Goal: Register for event/course

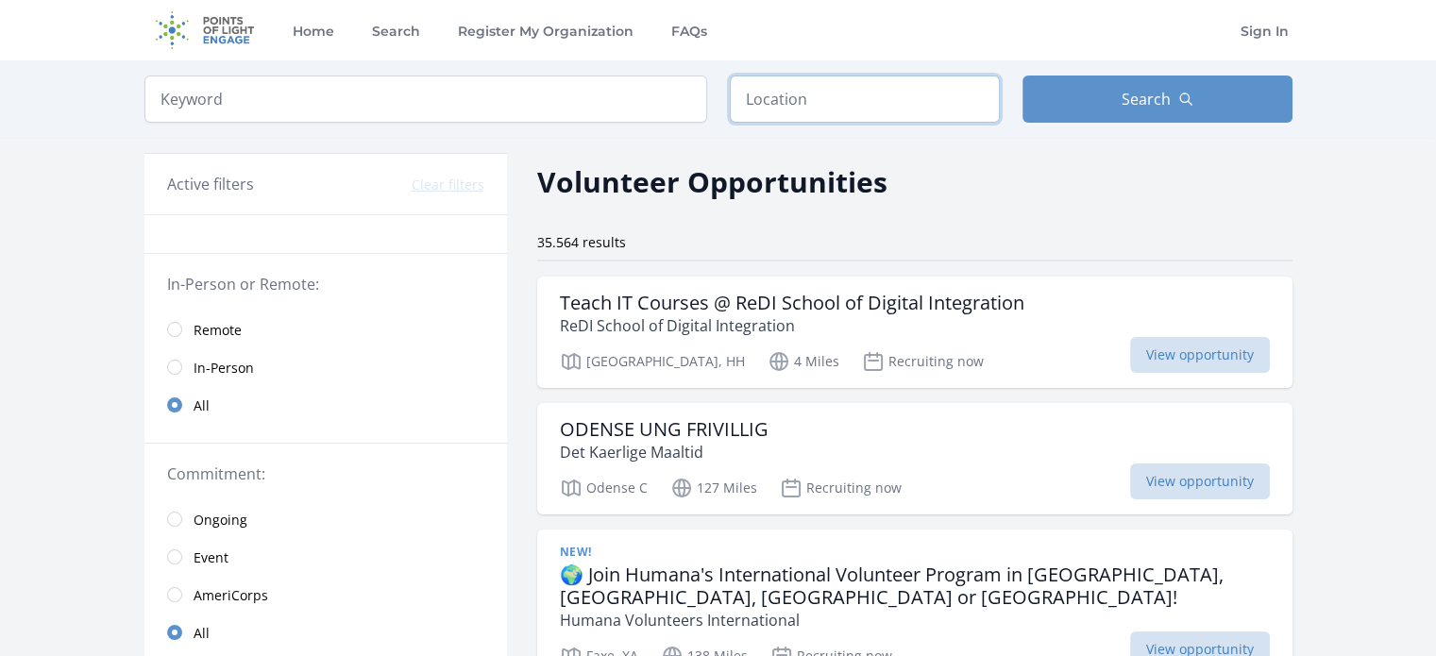
click at [806, 106] on input "text" at bounding box center [865, 99] width 270 height 47
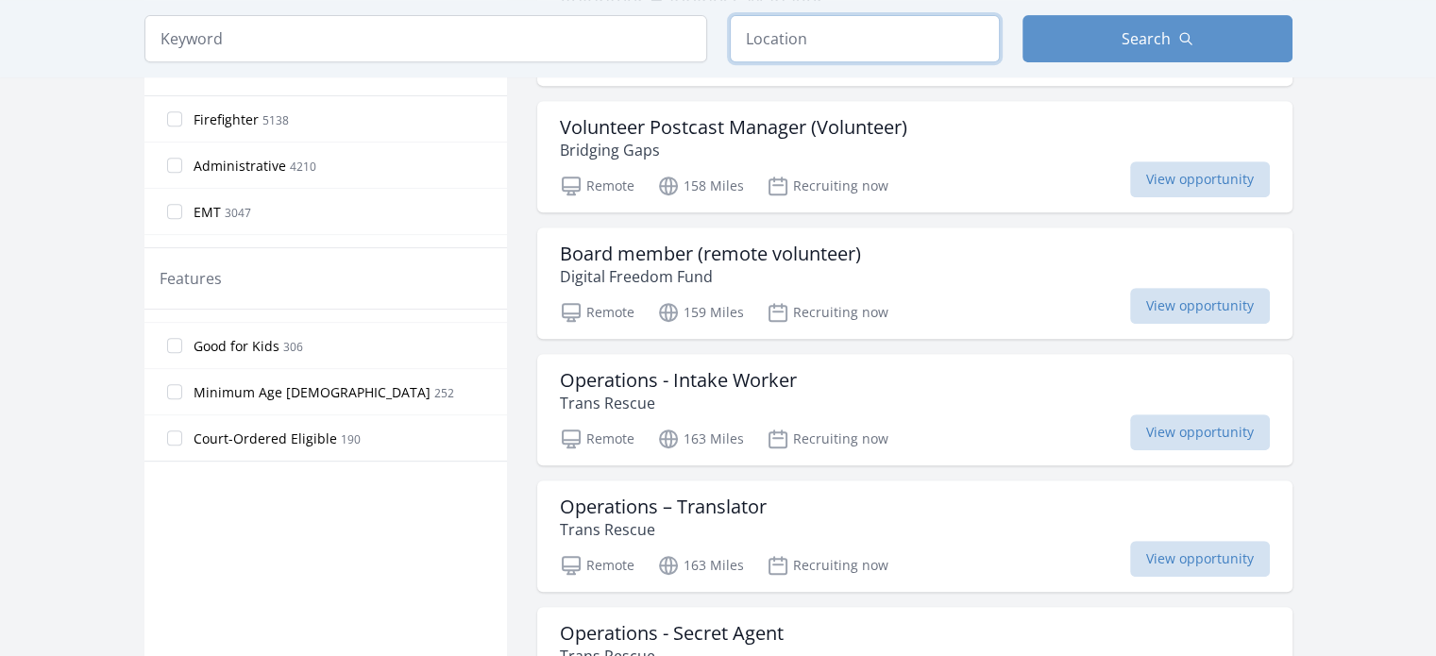
scroll to position [352, 0]
click at [204, 342] on span "Minimum Age [DEMOGRAPHIC_DATA]" at bounding box center [312, 351] width 237 height 19
click at [182, 343] on input "Minimum Age [DEMOGRAPHIC_DATA] 252" at bounding box center [174, 350] width 15 height 15
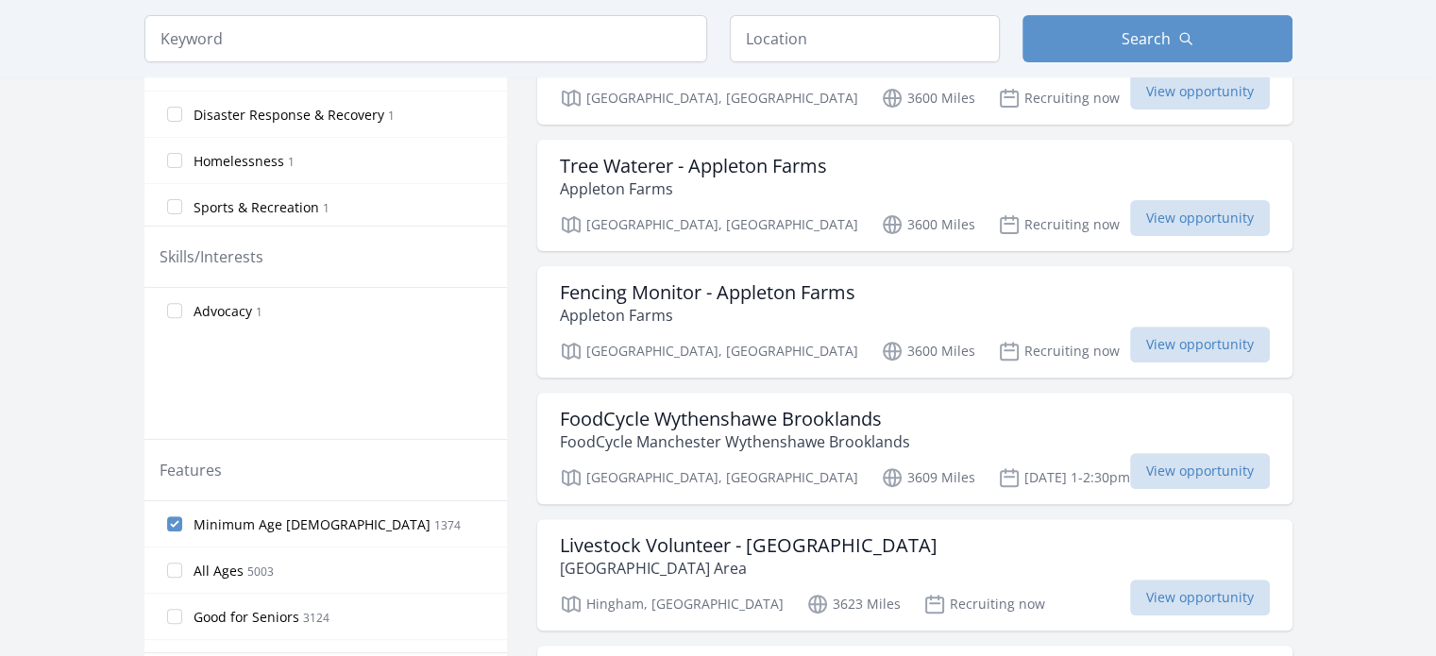
scroll to position [850, 0]
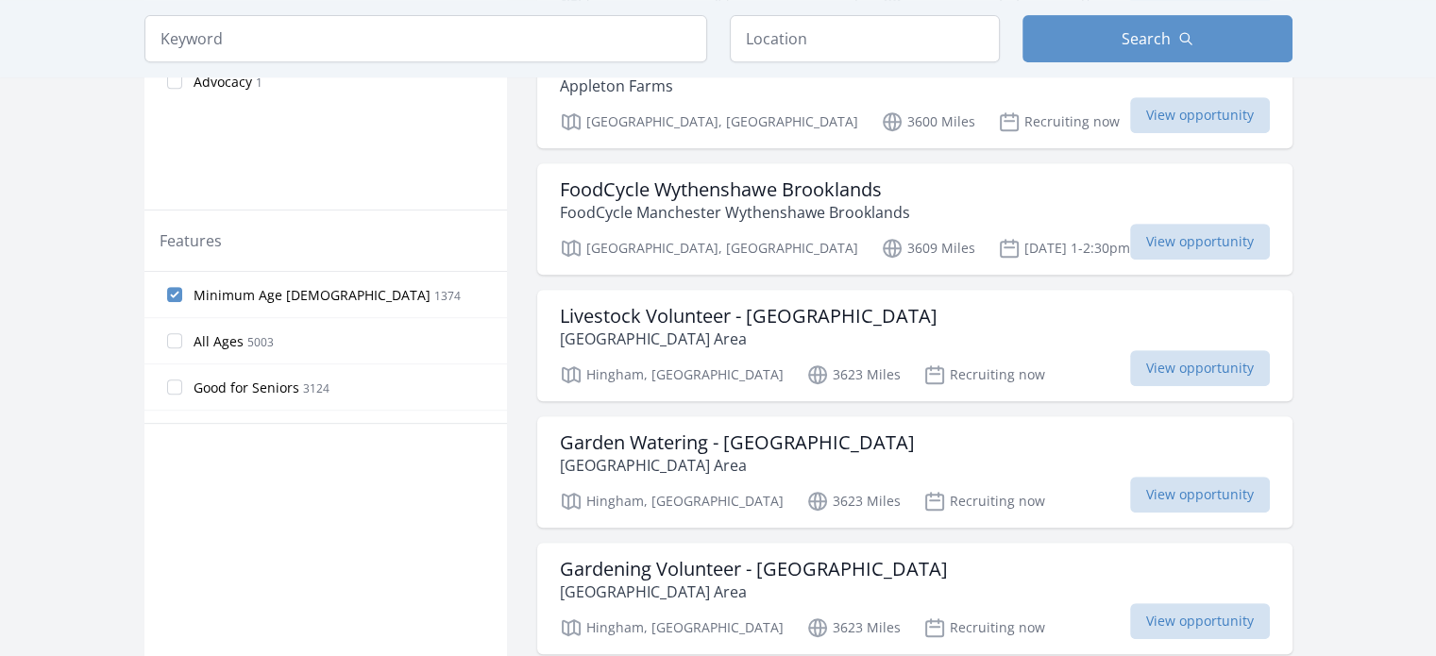
click at [261, 345] on span "5003" at bounding box center [260, 342] width 26 height 16
click at [182, 345] on input "All Ages 5003" at bounding box center [174, 340] width 15 height 15
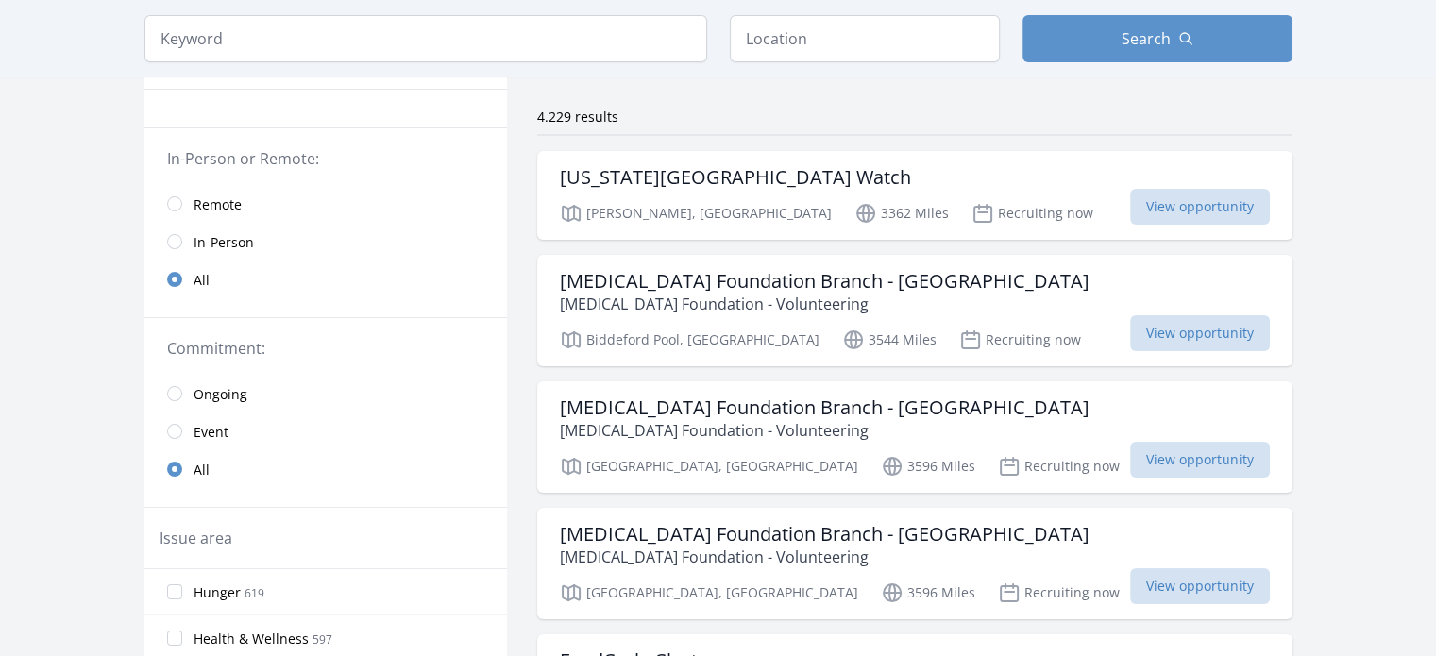
scroll to position [0, 0]
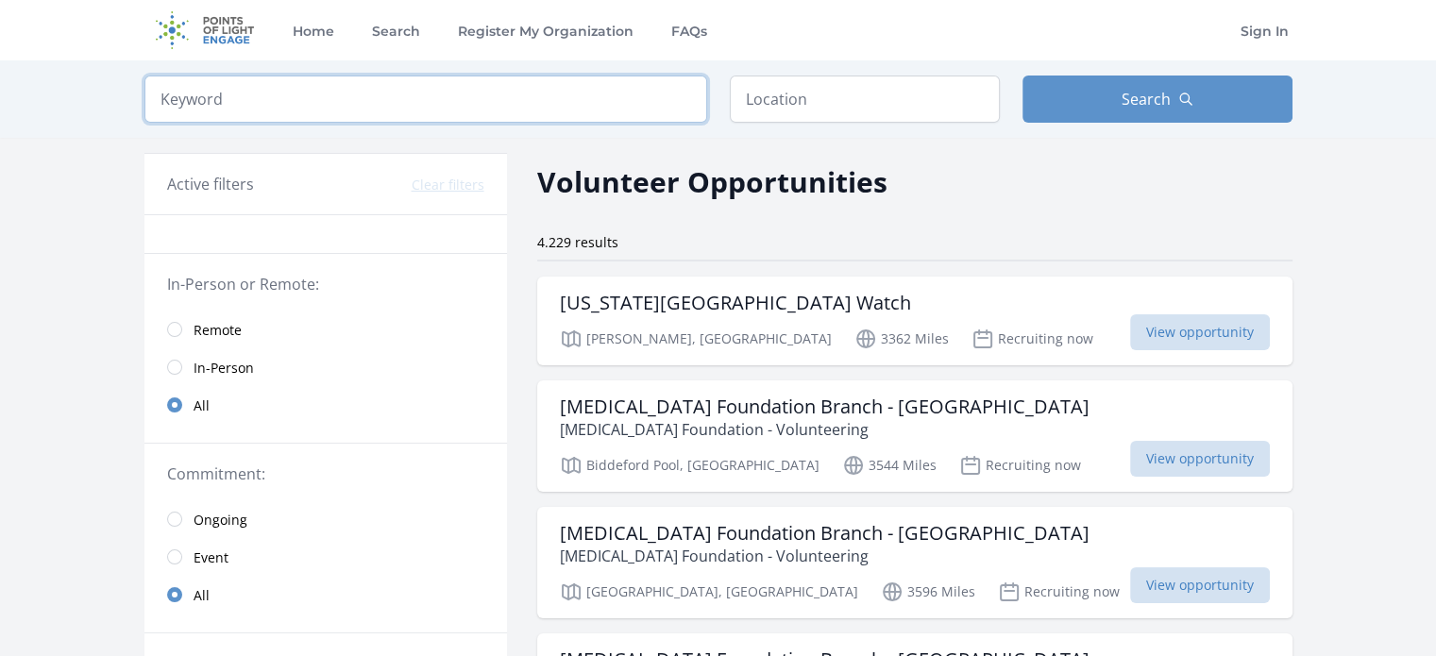
click at [422, 105] on input "search" at bounding box center [425, 99] width 563 height 47
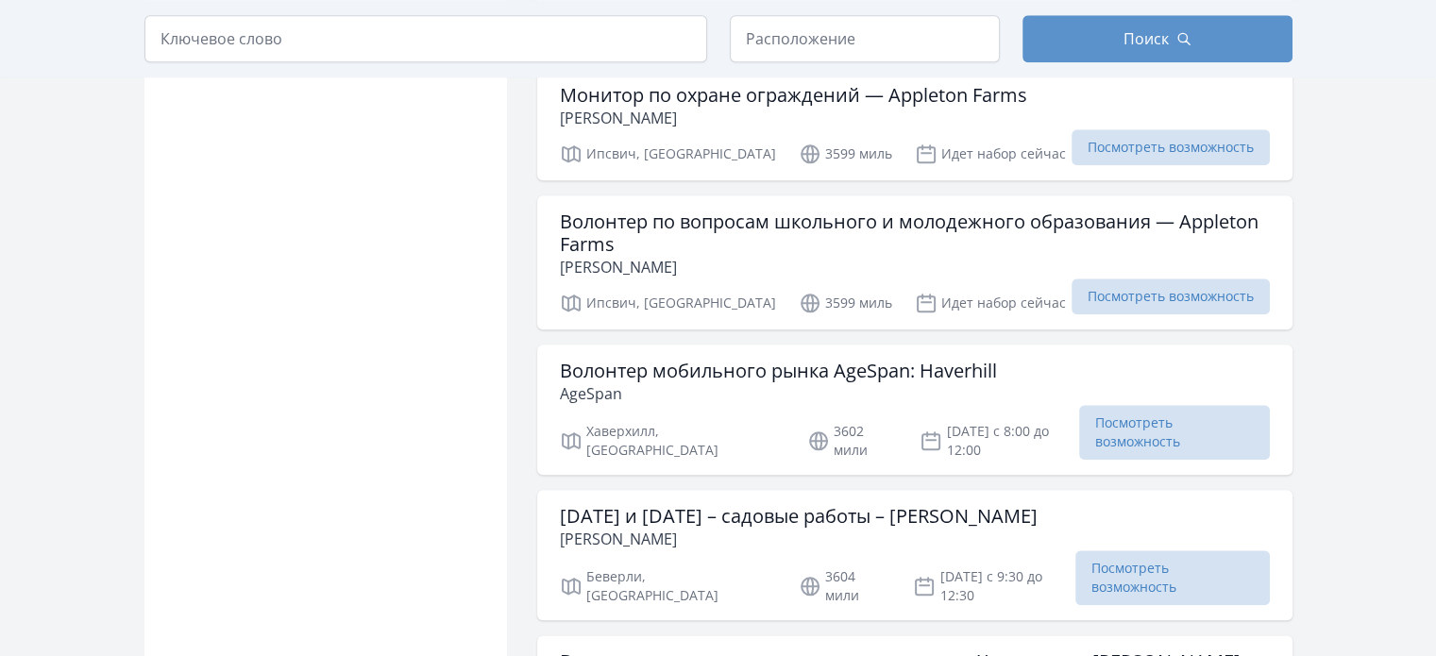
scroll to position [2077, 0]
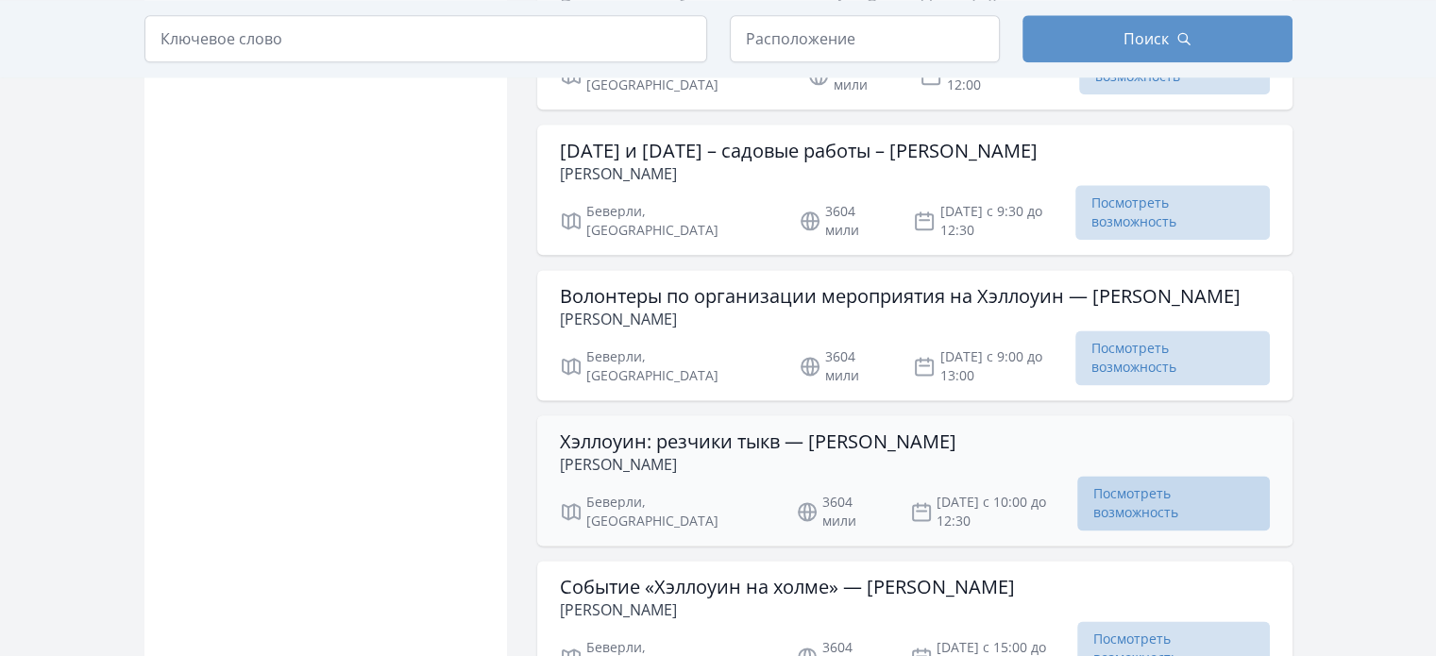
scroll to position [2549, 0]
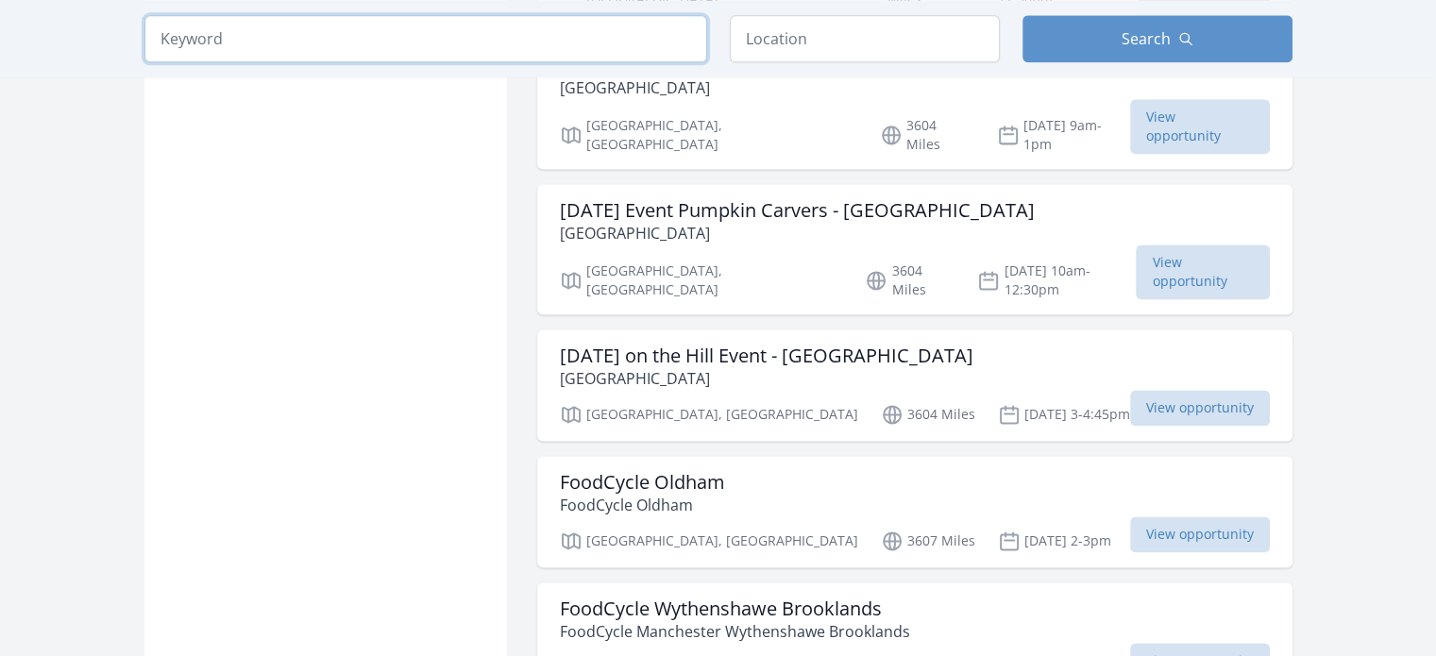
click at [414, 43] on input "search" at bounding box center [425, 38] width 563 height 47
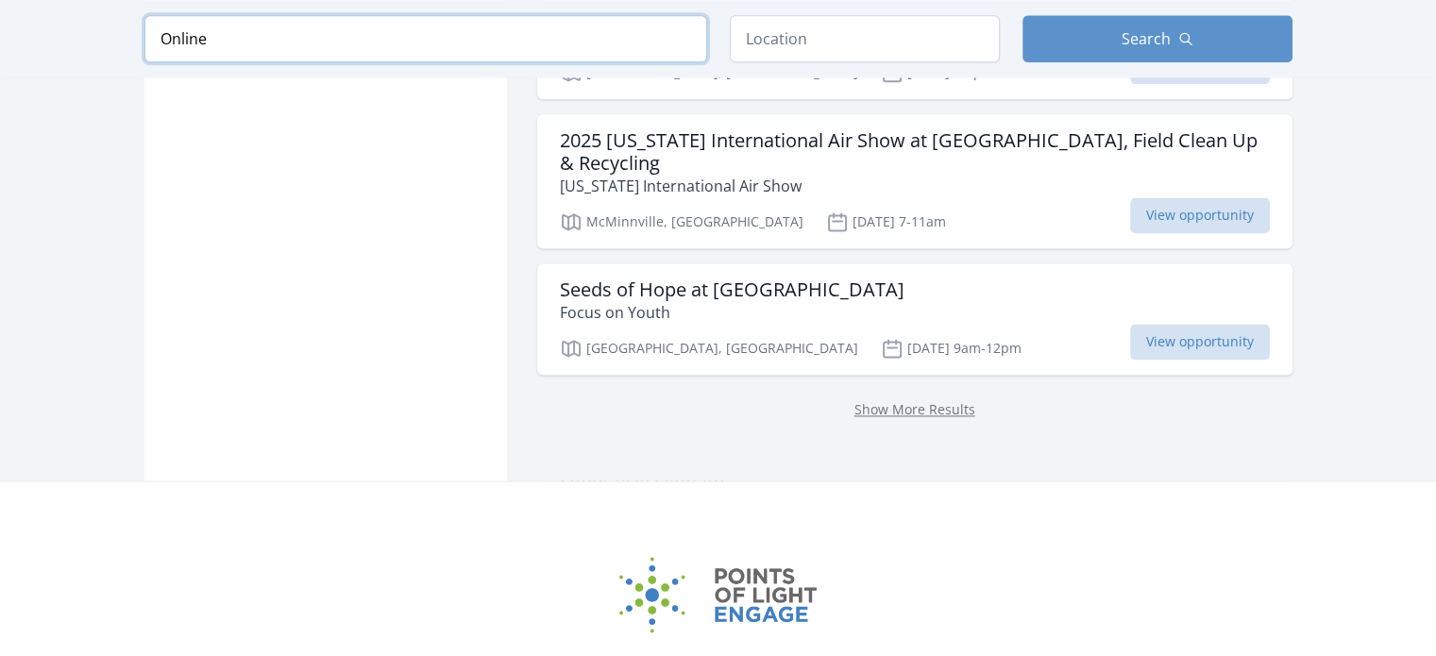
type input "Online"
click button "submit" at bounding box center [0, 0] width 0 height 0
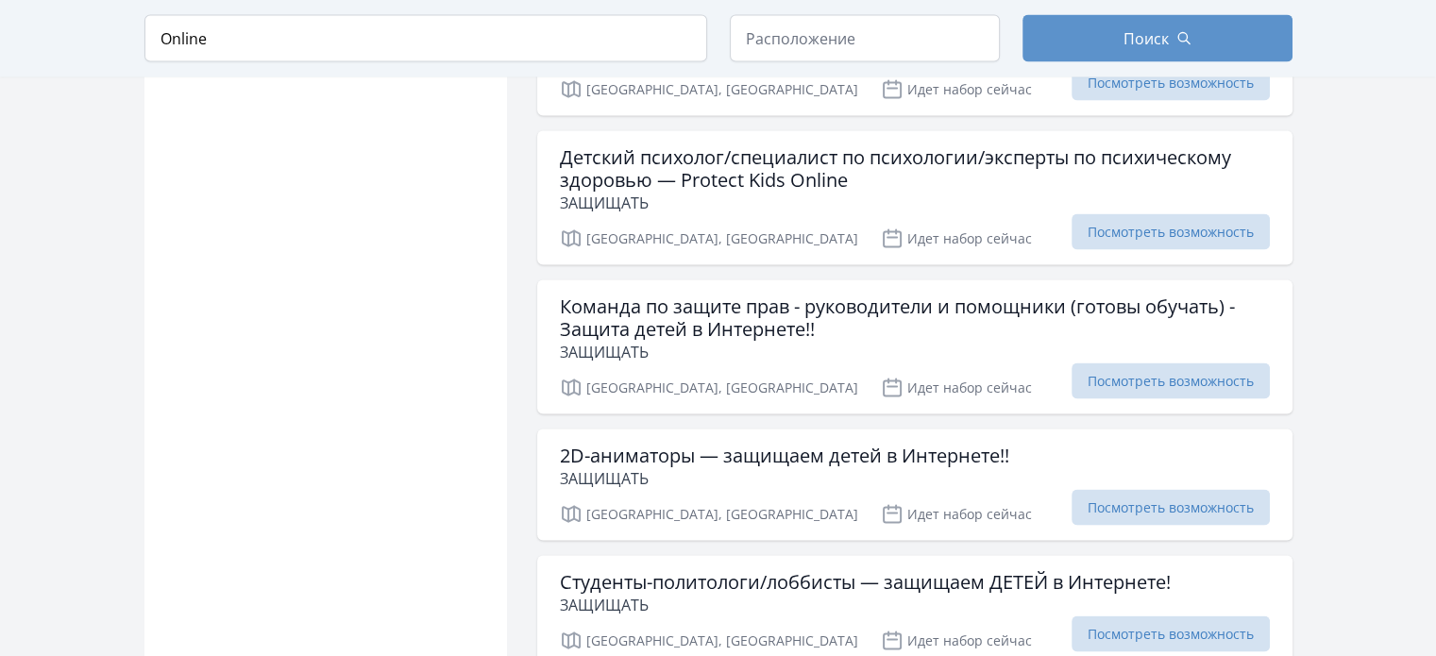
scroll to position [3398, 0]
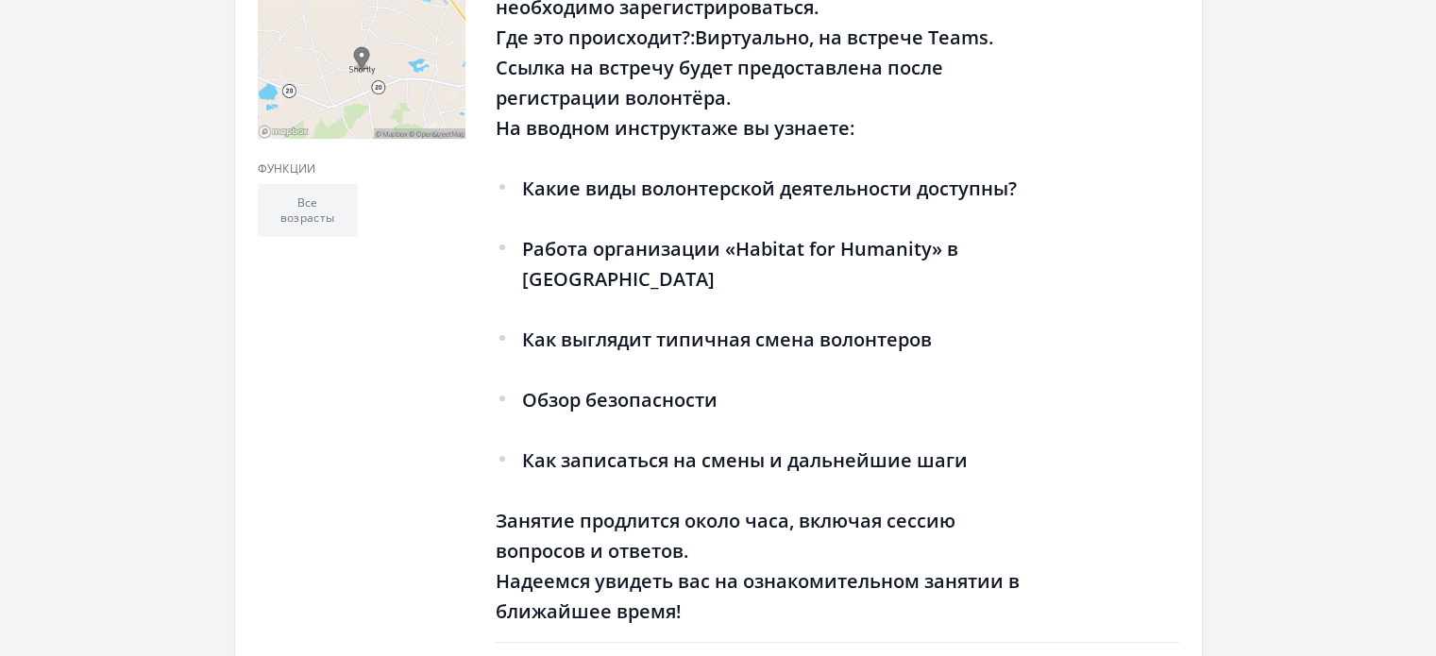
scroll to position [566, 0]
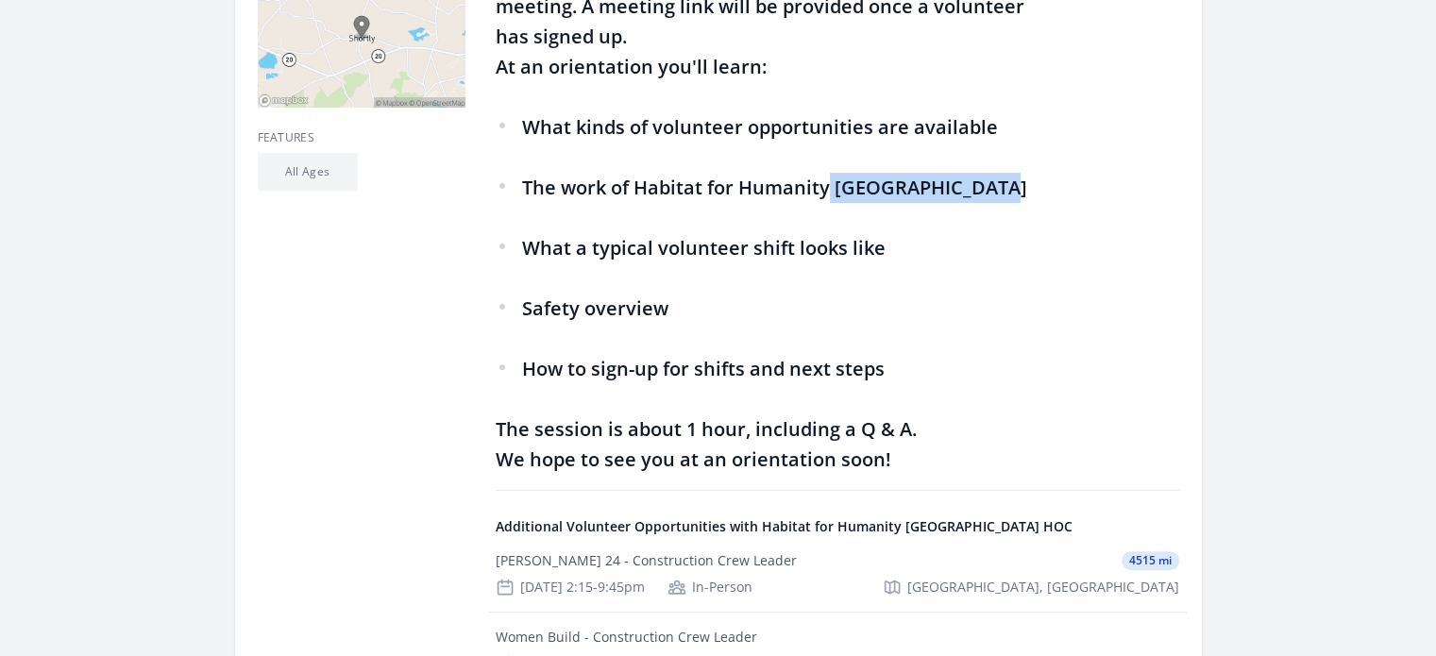
drag, startPoint x: 827, startPoint y: 185, endPoint x: 987, endPoint y: 192, distance: 160.6
click at [987, 192] on span "The work of Habitat for Humanity [GEOGRAPHIC_DATA]" at bounding box center [774, 187] width 505 height 25
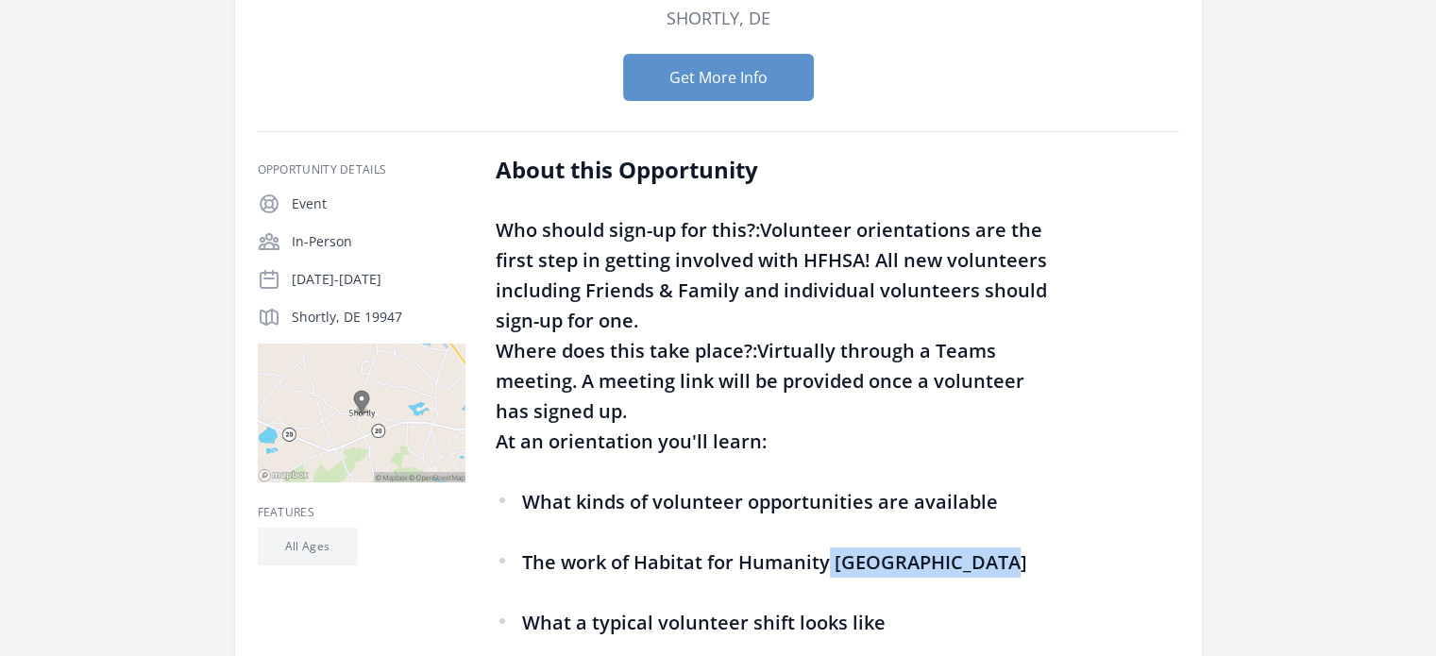
scroll to position [0, 0]
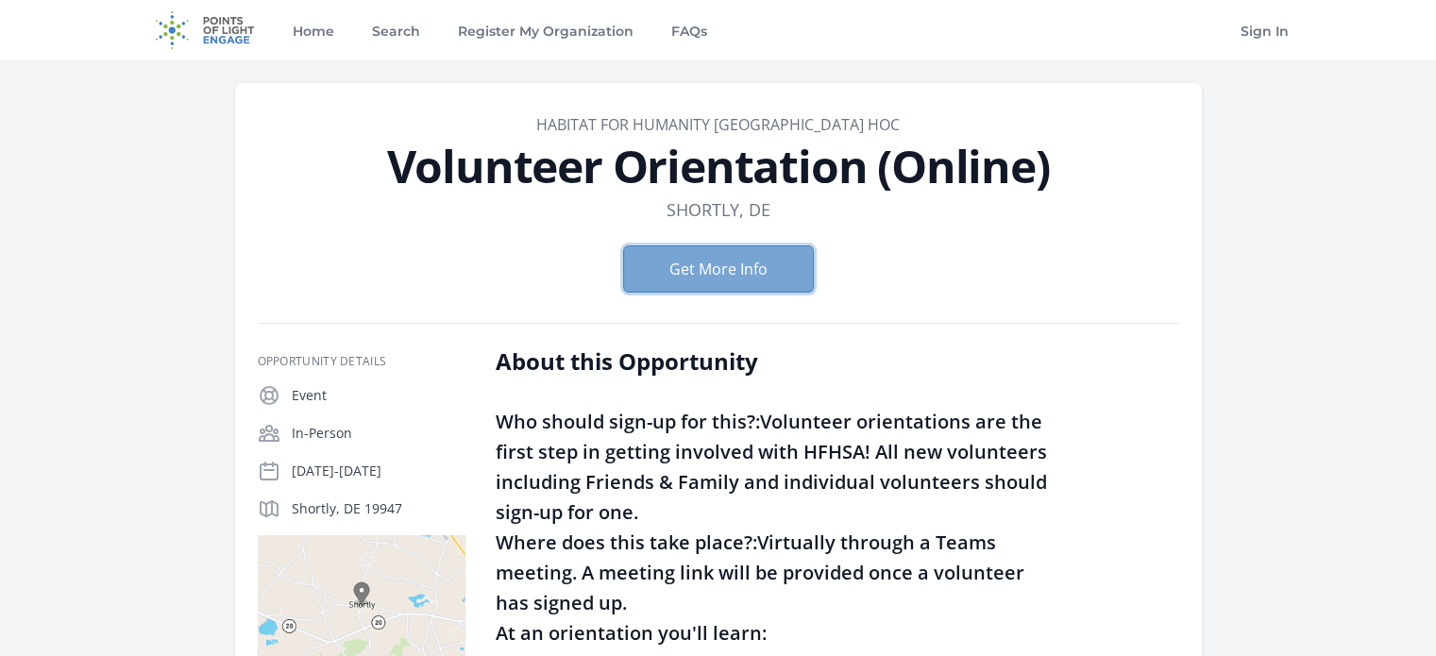
click at [767, 263] on button "Get More Info" at bounding box center [718, 268] width 191 height 47
